Goal: Task Accomplishment & Management: Complete application form

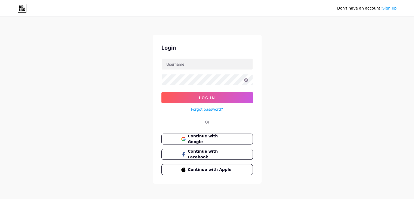
scroll to position [1705, 0]
click at [205, 136] on span "Continue with Google" at bounding box center [209, 139] width 45 height 12
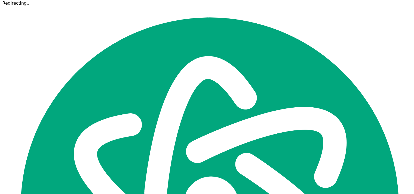
scroll to position [1705, 0]
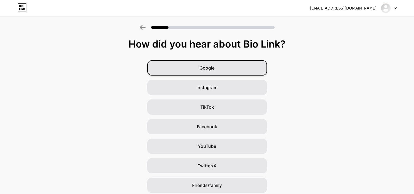
click at [248, 62] on div "Google" at bounding box center [207, 67] width 120 height 15
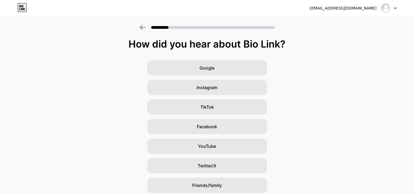
scroll to position [40, 0]
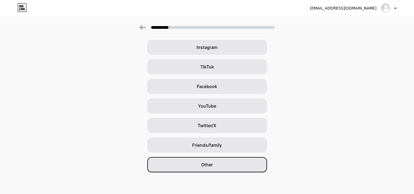
click at [231, 163] on div "Other" at bounding box center [207, 164] width 120 height 15
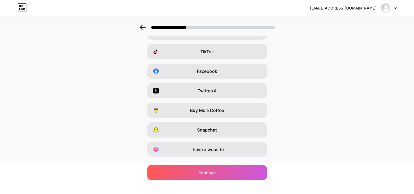
scroll to position [67, 0]
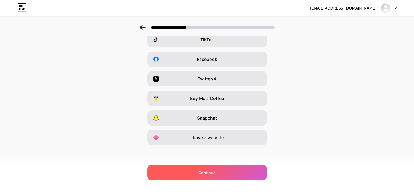
click at [225, 171] on div "Continue" at bounding box center [207, 172] width 120 height 15
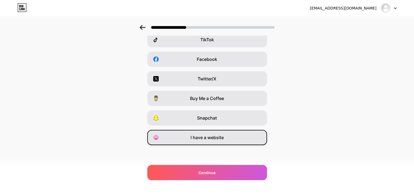
click at [252, 142] on div "I have a website" at bounding box center [207, 137] width 120 height 15
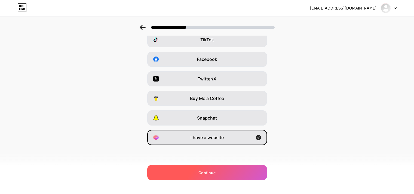
click at [234, 174] on div "Continue" at bounding box center [207, 172] width 120 height 15
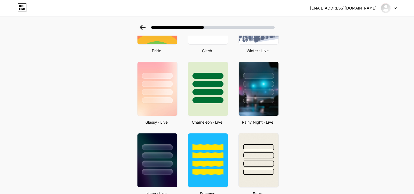
scroll to position [156, 0]
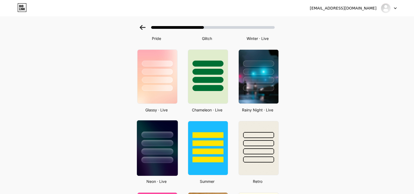
click at [166, 140] on div at bounding box center [157, 143] width 32 height 6
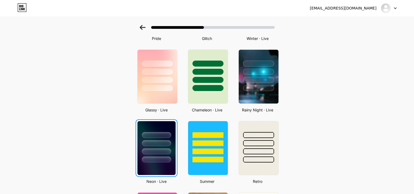
scroll to position [0, 0]
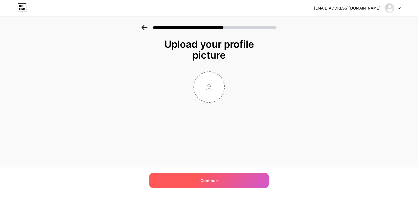
click at [226, 179] on div "Continue" at bounding box center [209, 179] width 120 height 15
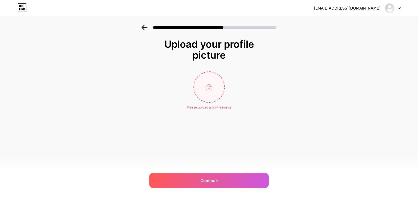
click at [216, 84] on input "file" at bounding box center [209, 87] width 30 height 30
type input "C:\fakepath\Samer_Khadra.png"
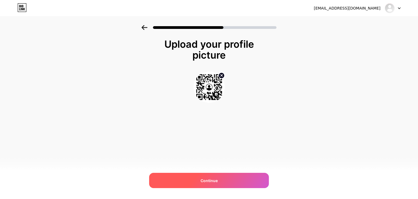
click at [220, 183] on div "Continue" at bounding box center [209, 179] width 120 height 15
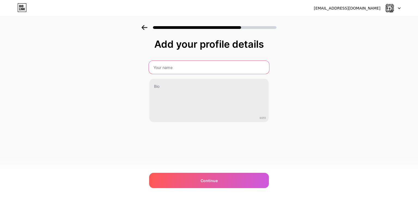
click at [214, 70] on input "text" at bounding box center [209, 67] width 120 height 13
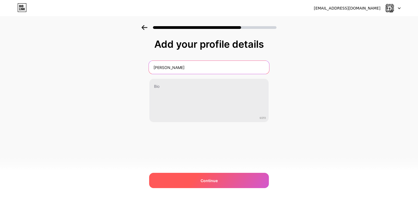
type input "[PERSON_NAME]"
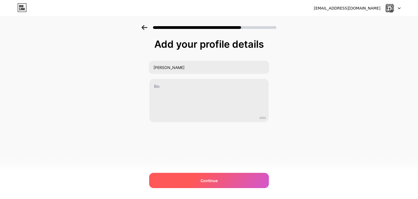
click at [234, 178] on div "Continue" at bounding box center [209, 179] width 120 height 15
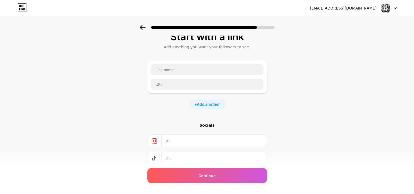
scroll to position [4, 0]
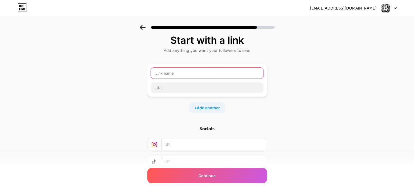
click at [210, 74] on input "text" at bounding box center [207, 73] width 113 height 11
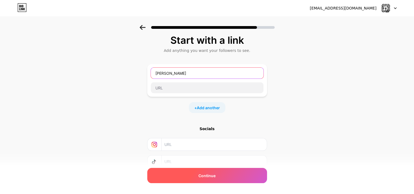
type input "[PERSON_NAME]"
click at [227, 177] on div "Continue" at bounding box center [207, 175] width 120 height 15
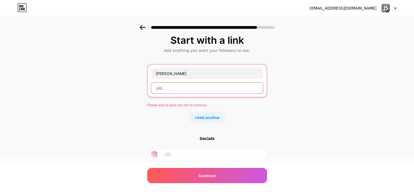
click at [196, 92] on input "text" at bounding box center [207, 88] width 112 height 11
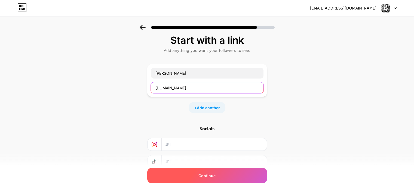
type input "[DOMAIN_NAME]"
click at [237, 175] on div "Continue" at bounding box center [207, 175] width 120 height 15
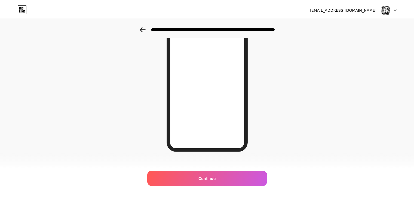
scroll to position [0, 0]
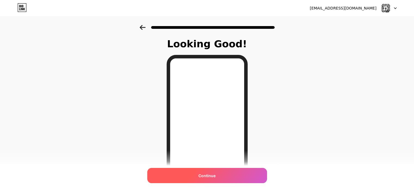
click at [214, 171] on div "Continue" at bounding box center [207, 175] width 120 height 15
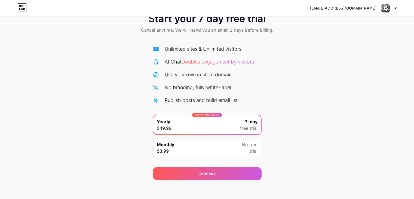
scroll to position [20, 0]
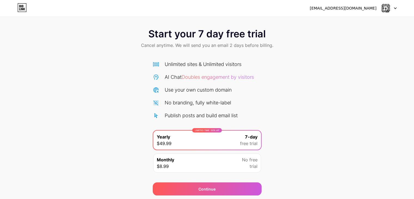
scroll to position [20, 0]
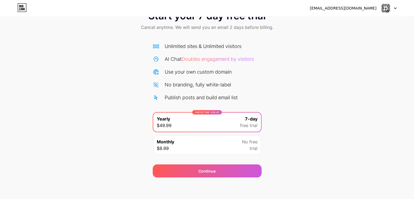
click at [388, 10] on img at bounding box center [385, 8] width 10 height 10
click at [379, 18] on li "Logout" at bounding box center [362, 22] width 67 height 15
